Goal: Navigation & Orientation: Find specific page/section

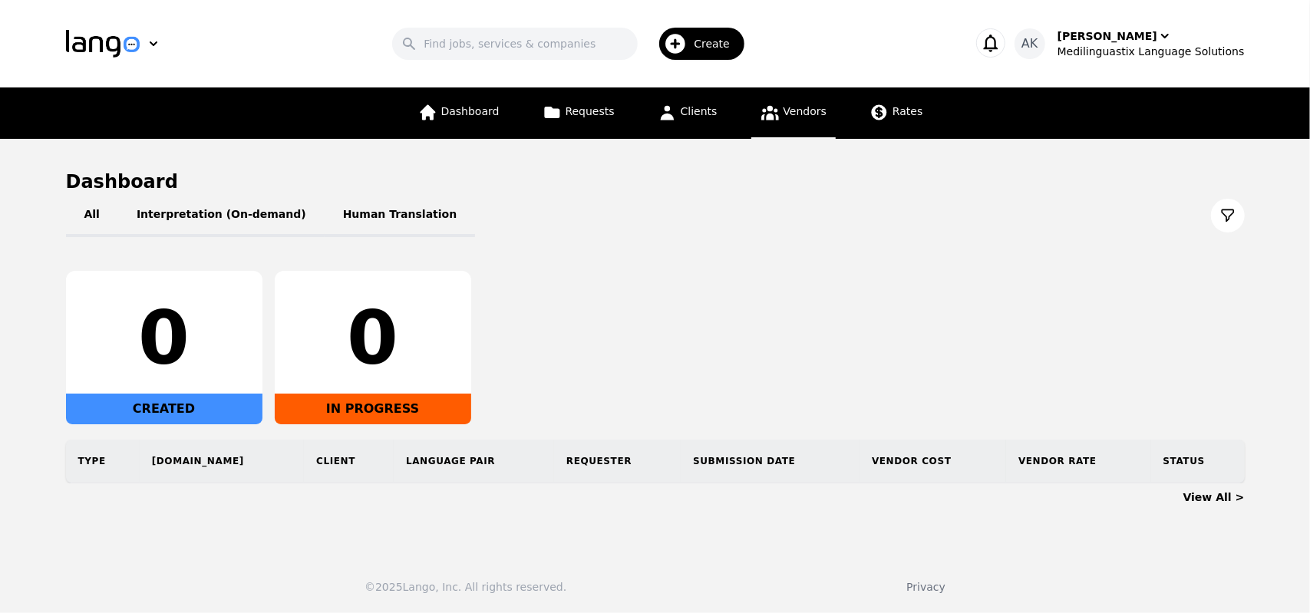
click at [776, 124] on link "Vendors" at bounding box center [793, 112] width 84 height 51
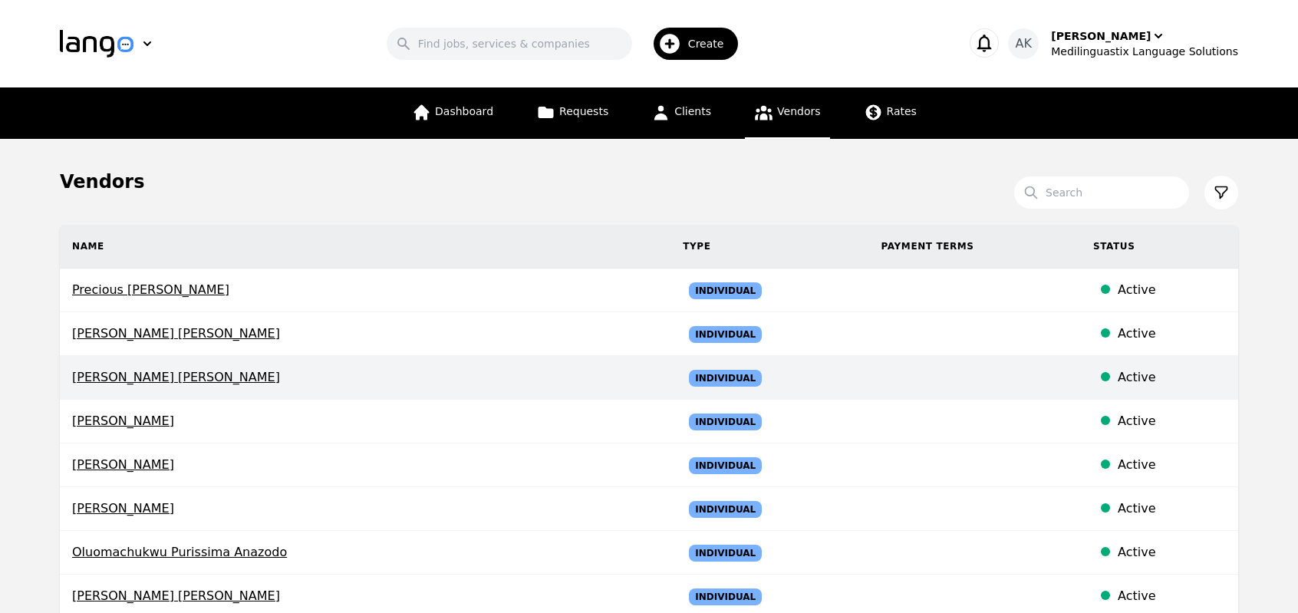
click at [161, 381] on span "[PERSON_NAME] [PERSON_NAME]" at bounding box center [365, 377] width 586 height 18
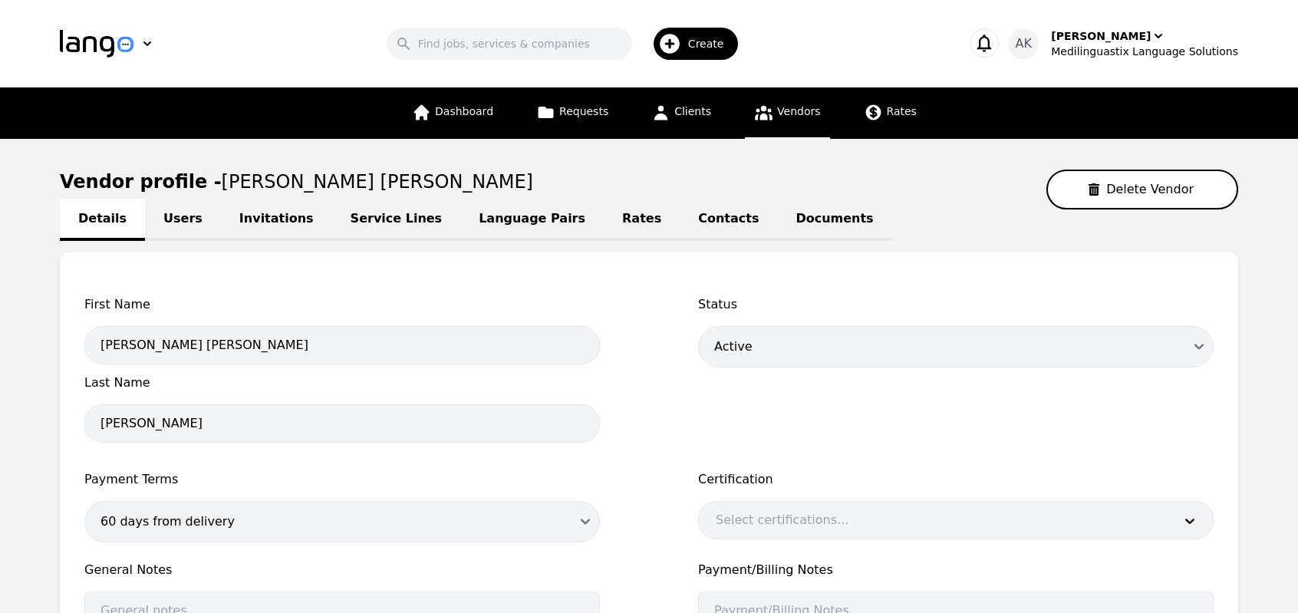
click at [258, 214] on link "Invitations" at bounding box center [276, 220] width 111 height 42
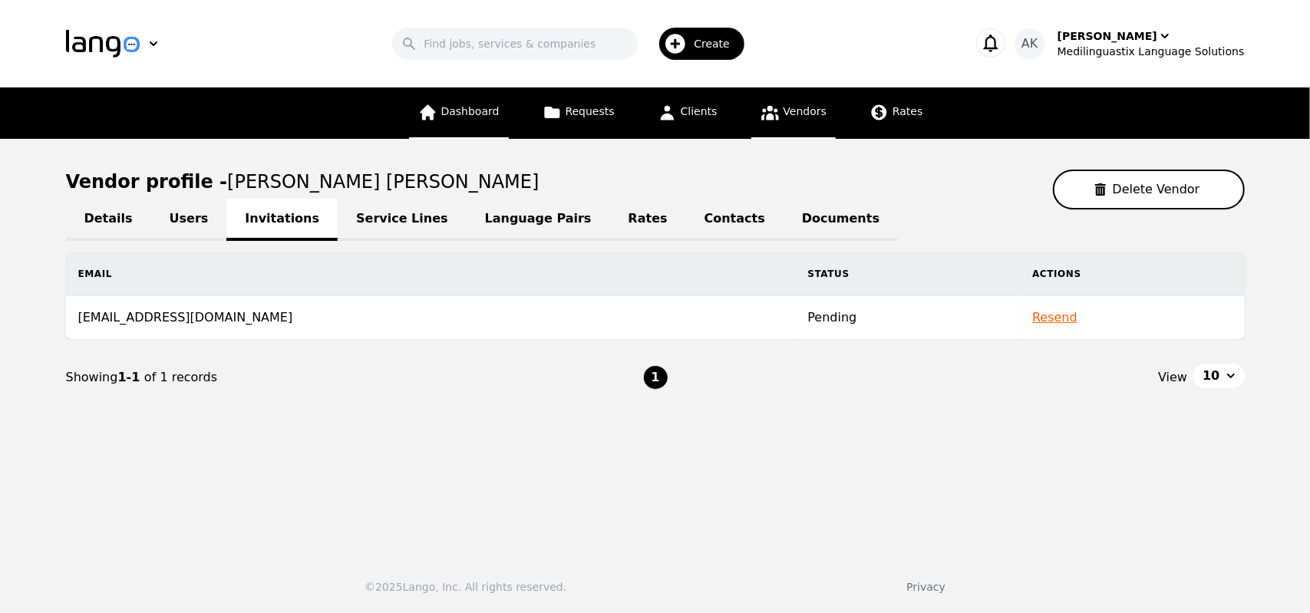
click at [471, 123] on link "Dashboard" at bounding box center [459, 112] width 100 height 51
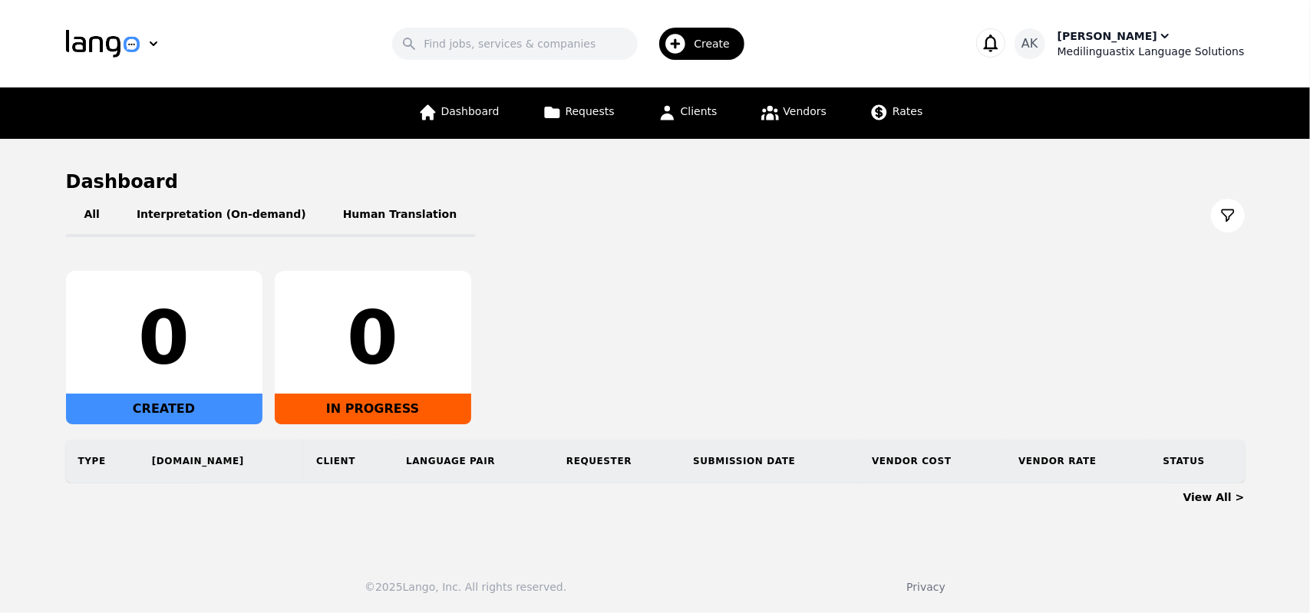
click at [1103, 58] on div "Medilinguastix Language Solutions" at bounding box center [1150, 51] width 187 height 15
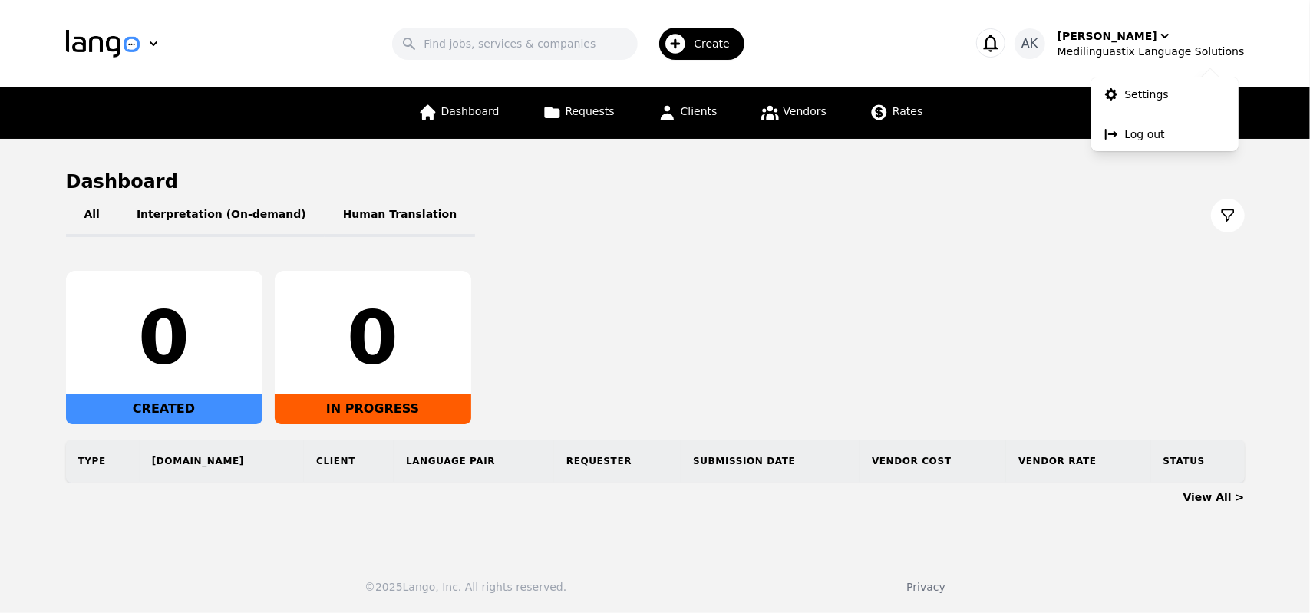
click at [856, 49] on div "Search Create" at bounding box center [573, 43] width 744 height 44
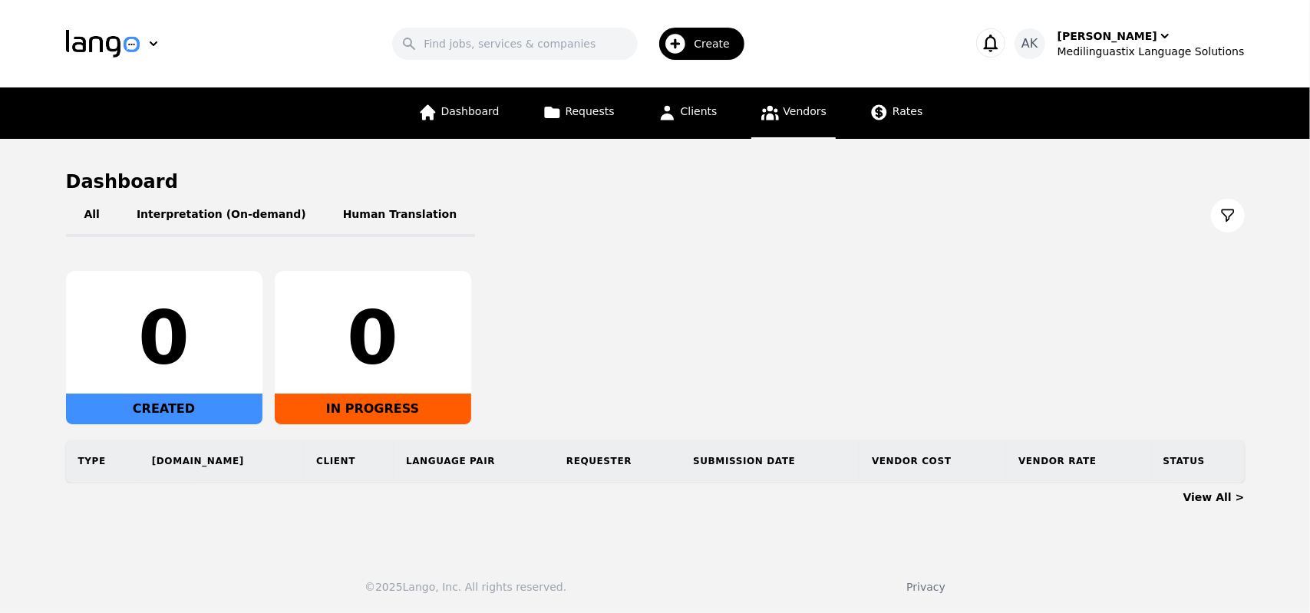
click at [798, 126] on link "Vendors" at bounding box center [793, 112] width 84 height 51
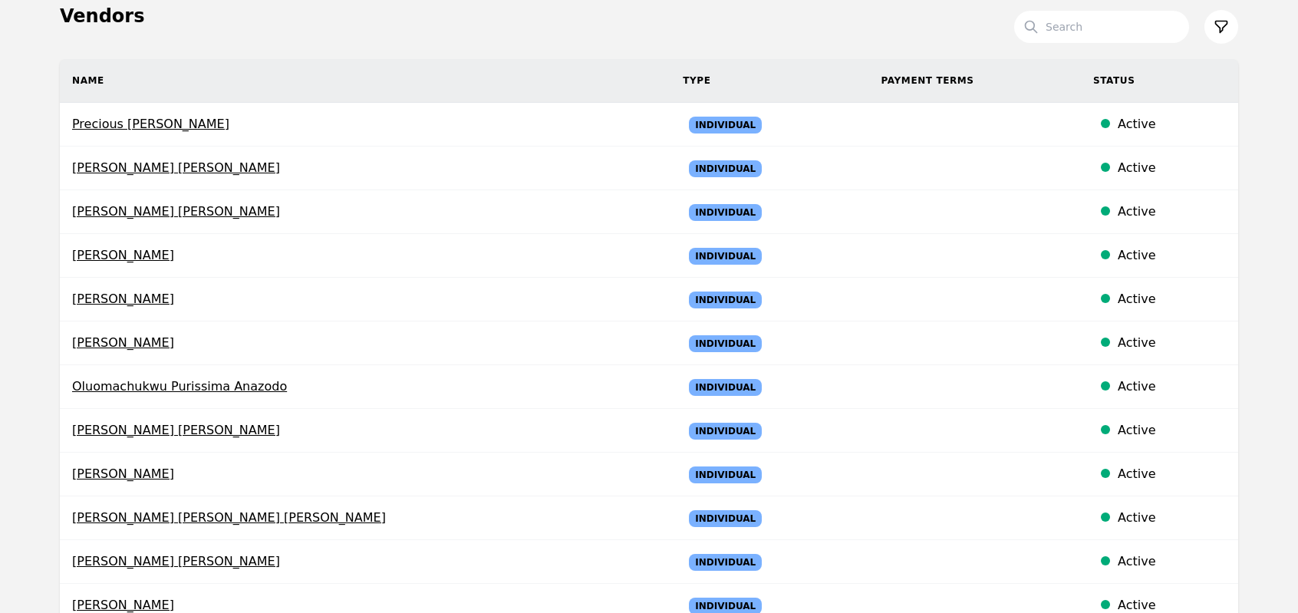
scroll to position [276, 0]
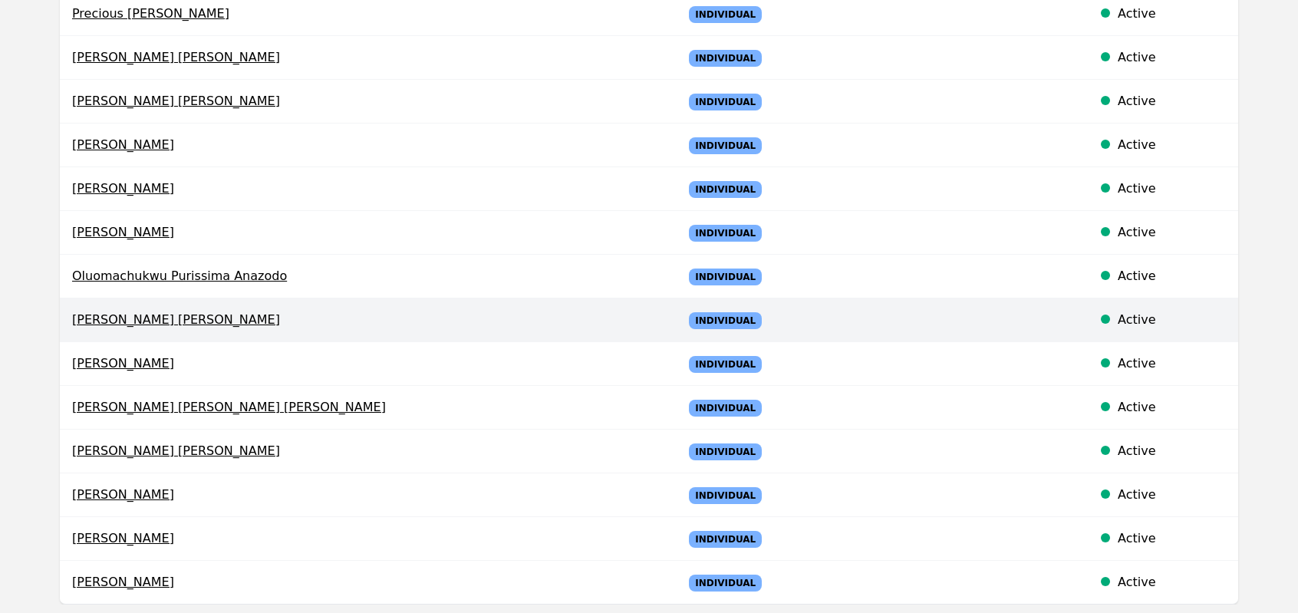
click at [124, 314] on span "[PERSON_NAME] [PERSON_NAME]" at bounding box center [365, 320] width 586 height 18
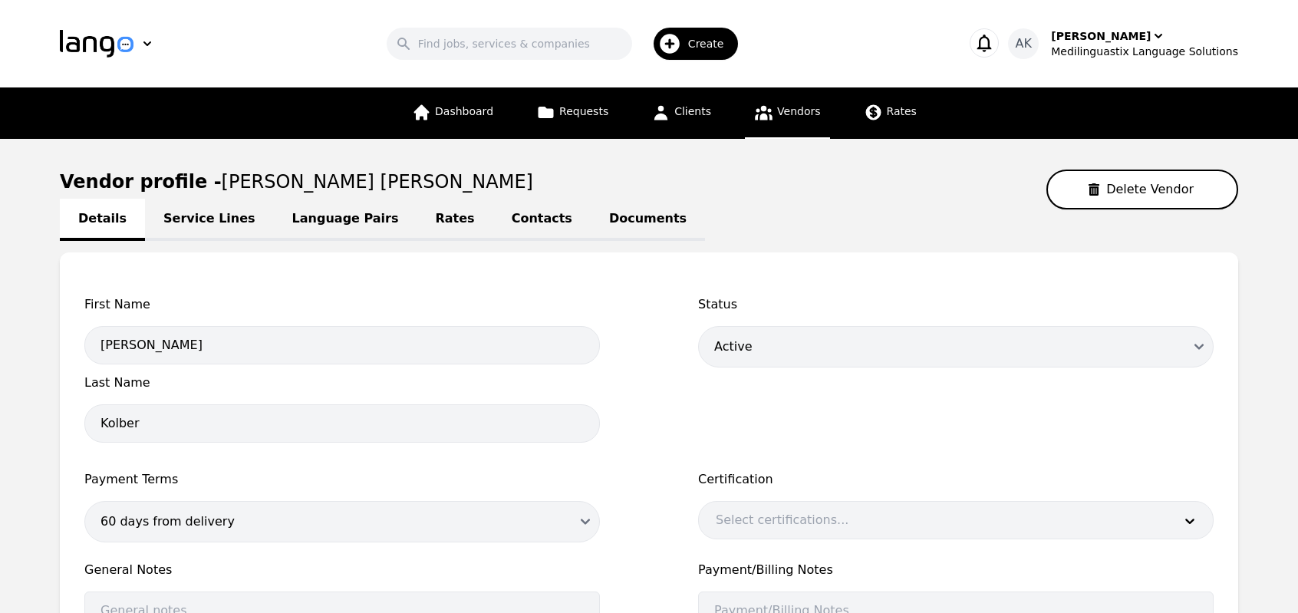
click at [321, 219] on link "Language Pairs" at bounding box center [345, 220] width 143 height 42
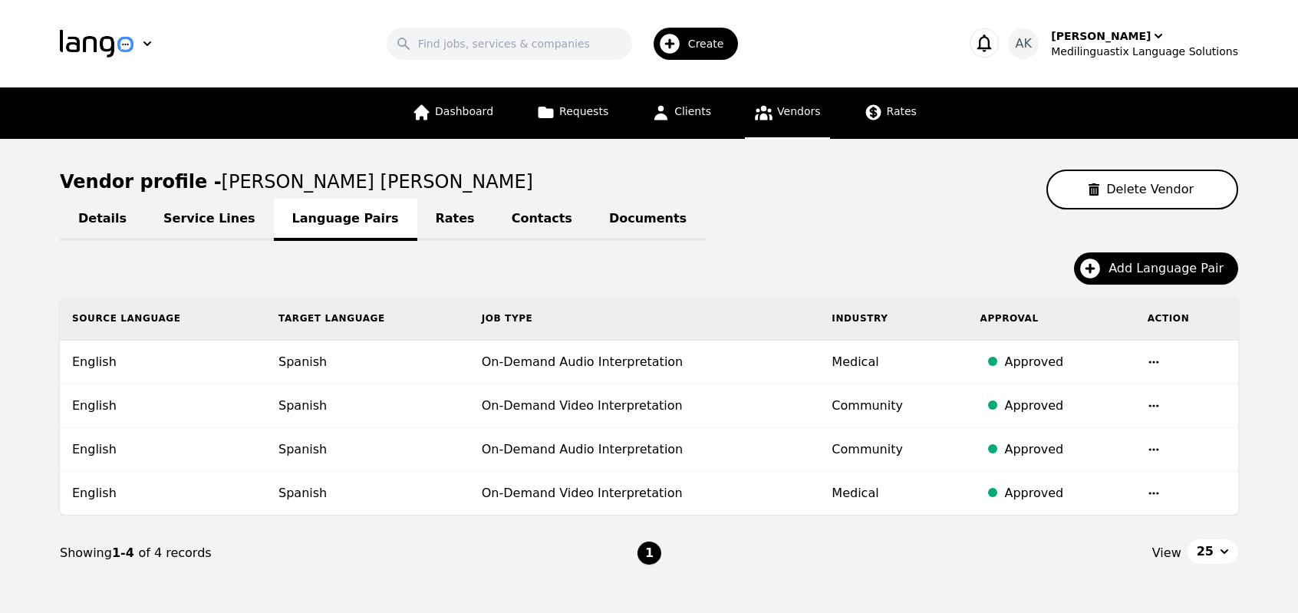
click at [493, 226] on link "Contacts" at bounding box center [541, 220] width 97 height 42
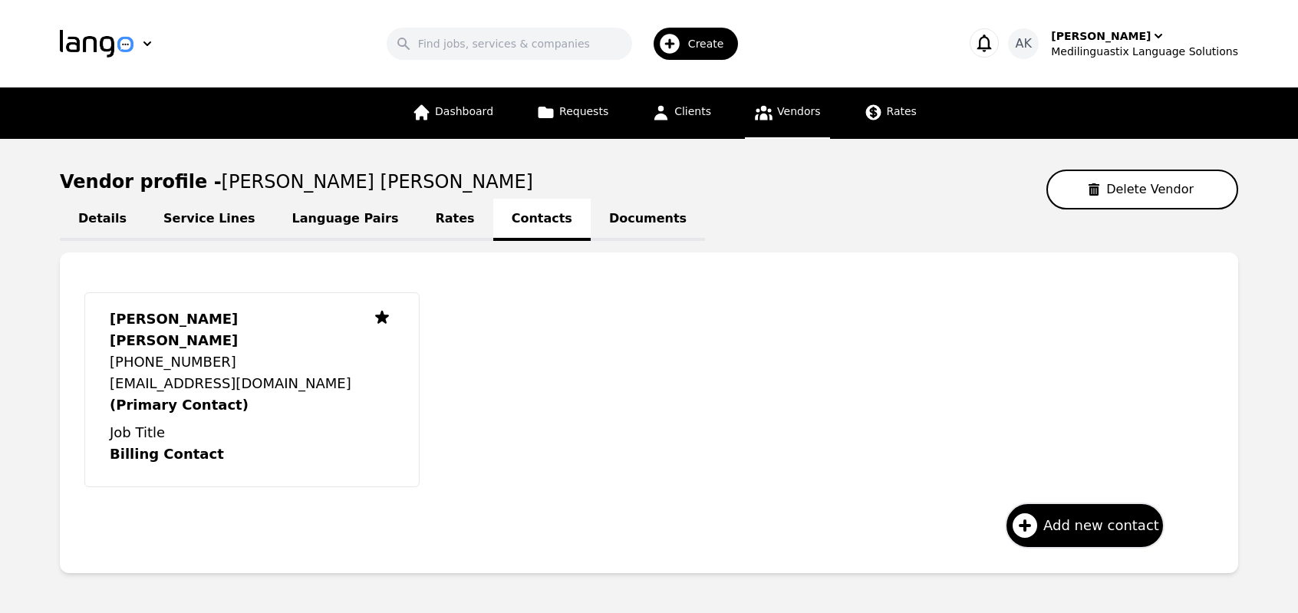
click at [595, 232] on link "Documents" at bounding box center [648, 220] width 114 height 42
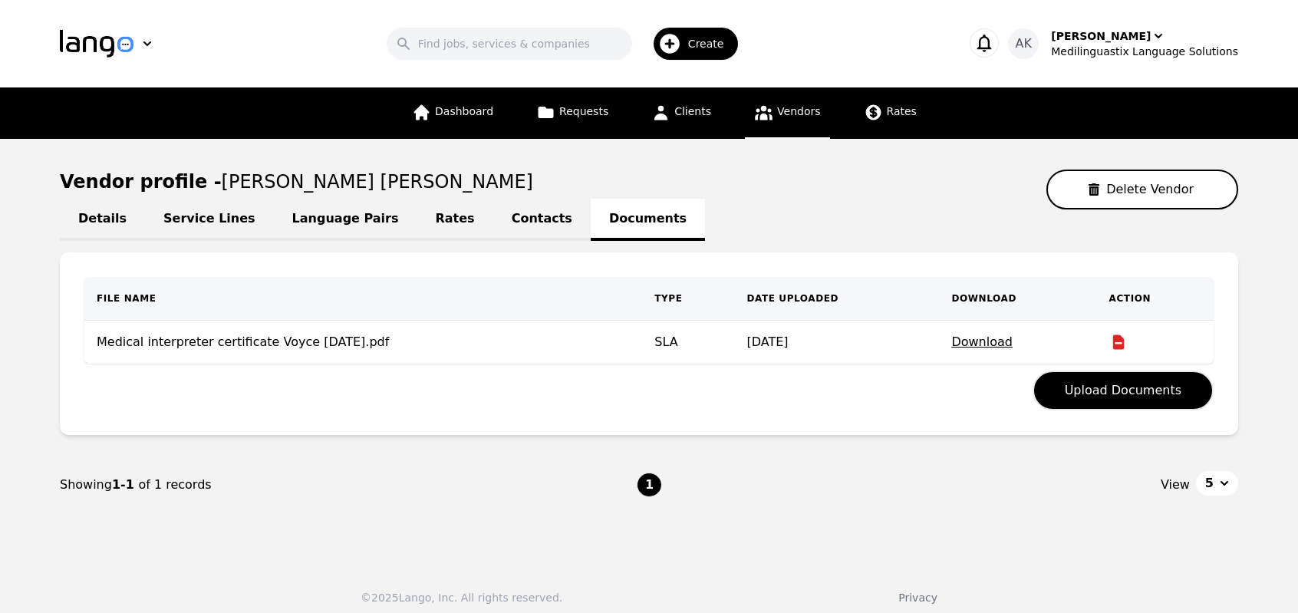
click at [493, 225] on link "Contacts" at bounding box center [541, 220] width 97 height 42
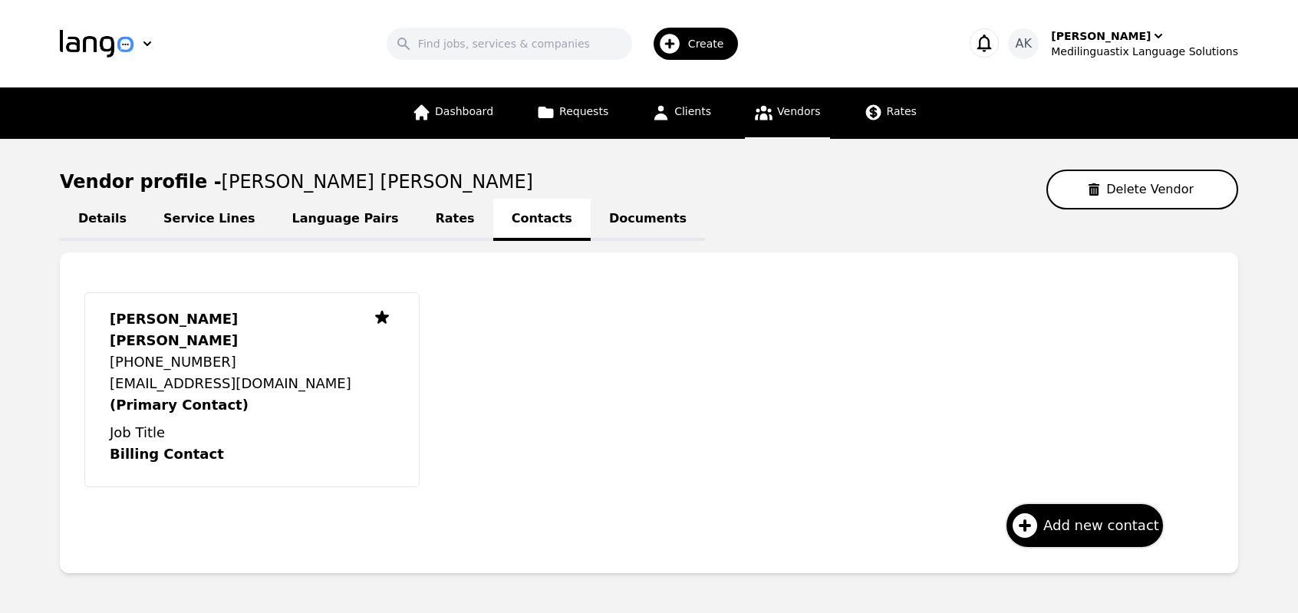
click at [417, 228] on link "Rates" at bounding box center [455, 220] width 76 height 42
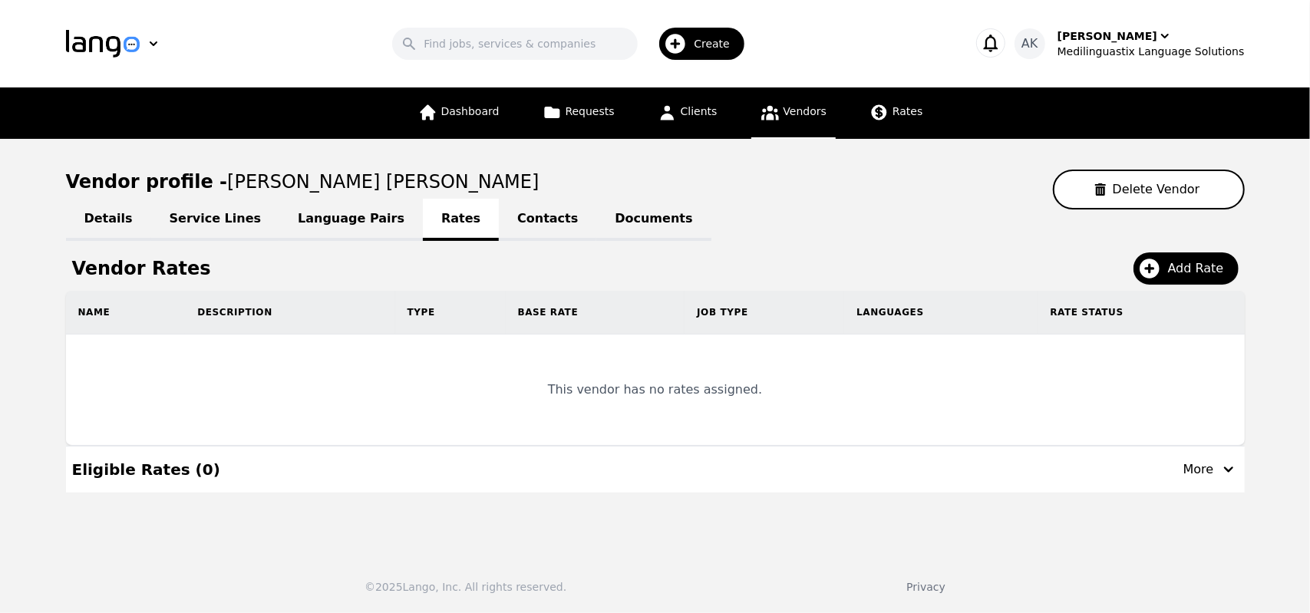
click at [187, 219] on link "Service Lines" at bounding box center [215, 220] width 129 height 42
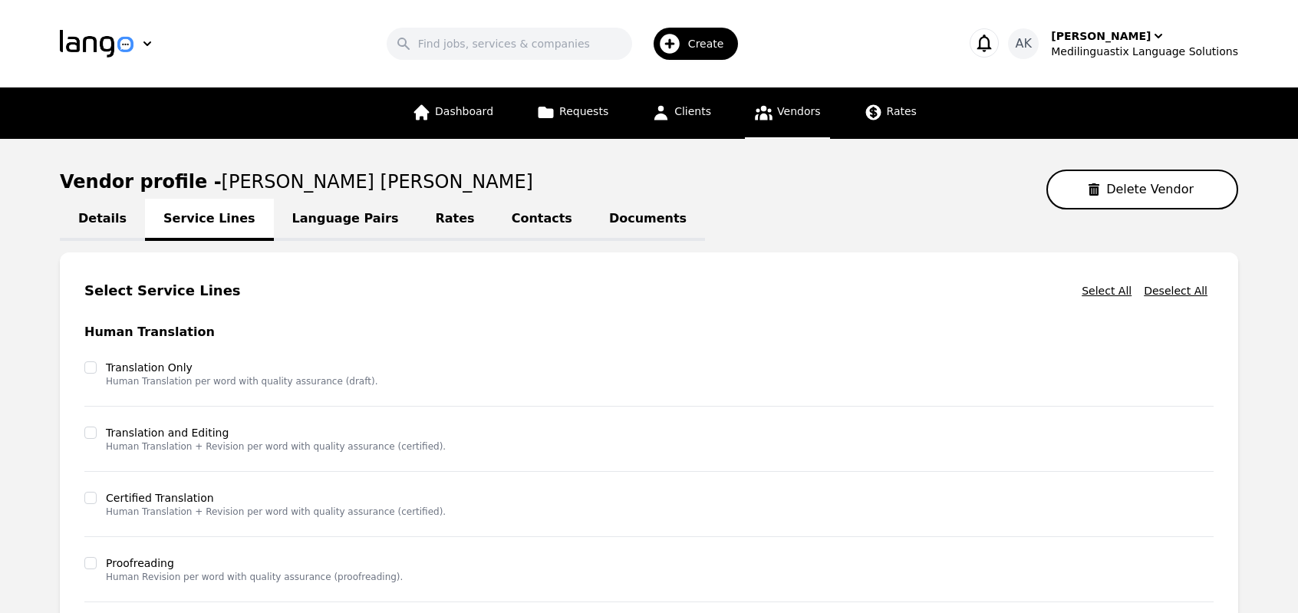
click at [0, 299] on main "Vendor profile - [PERSON_NAME] [PERSON_NAME] Delete Vendor Details Service Line…" at bounding box center [649, 530] width 1298 height 783
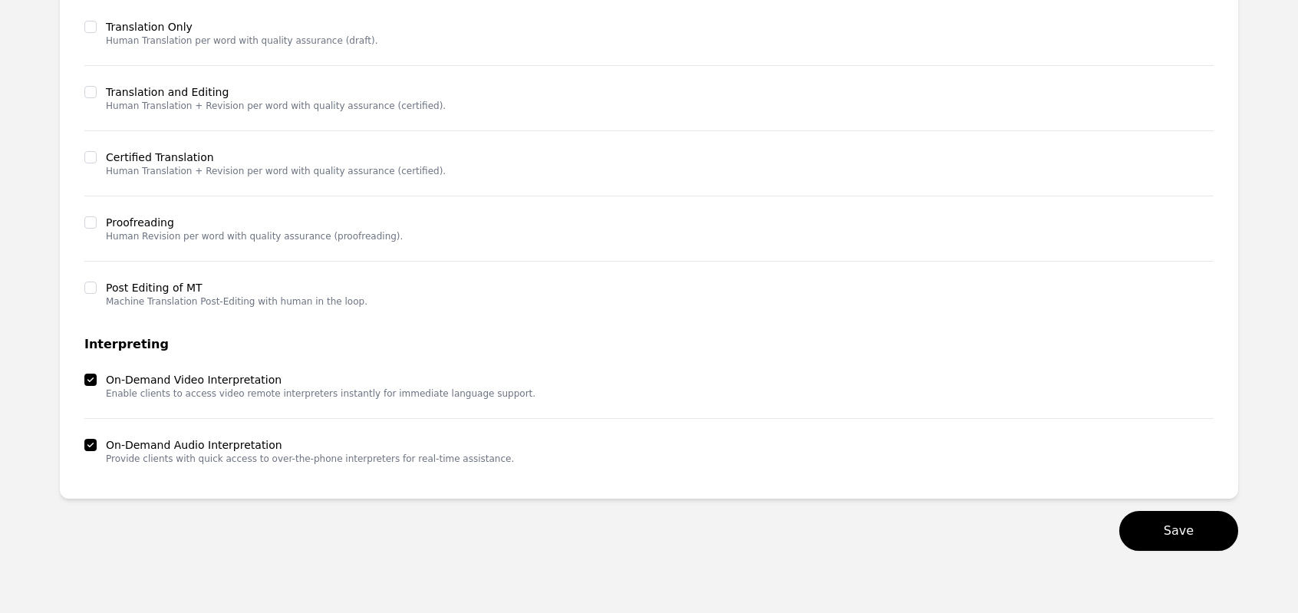
scroll to position [338, 0]
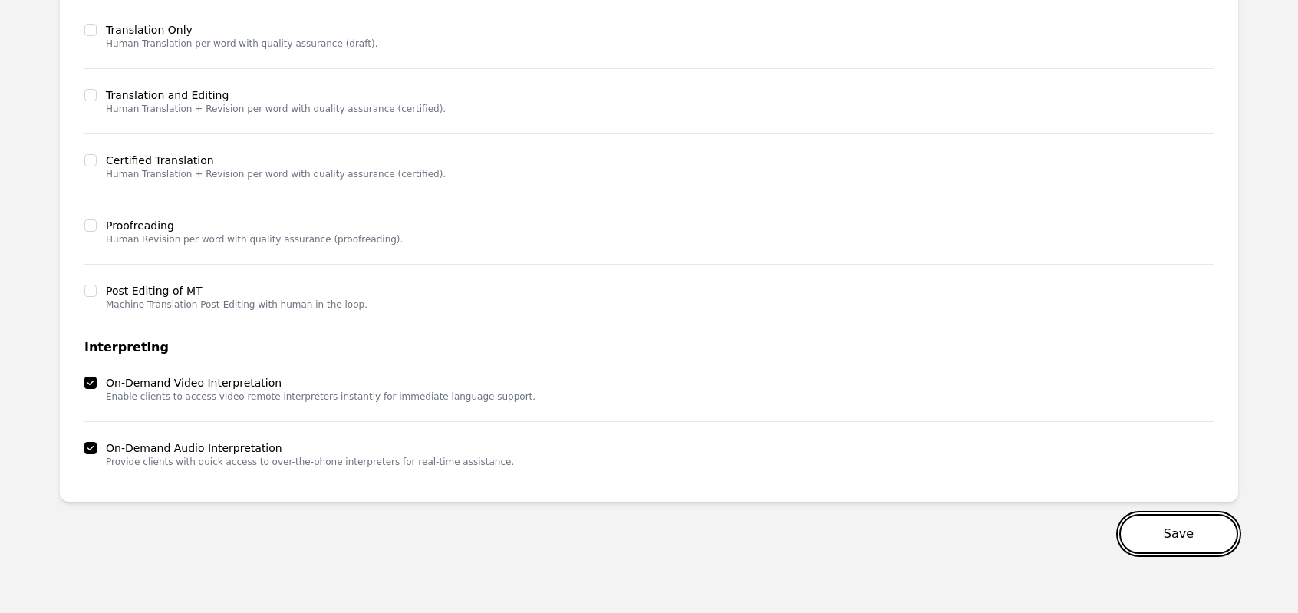
click at [1163, 522] on button "Save" at bounding box center [1178, 534] width 119 height 40
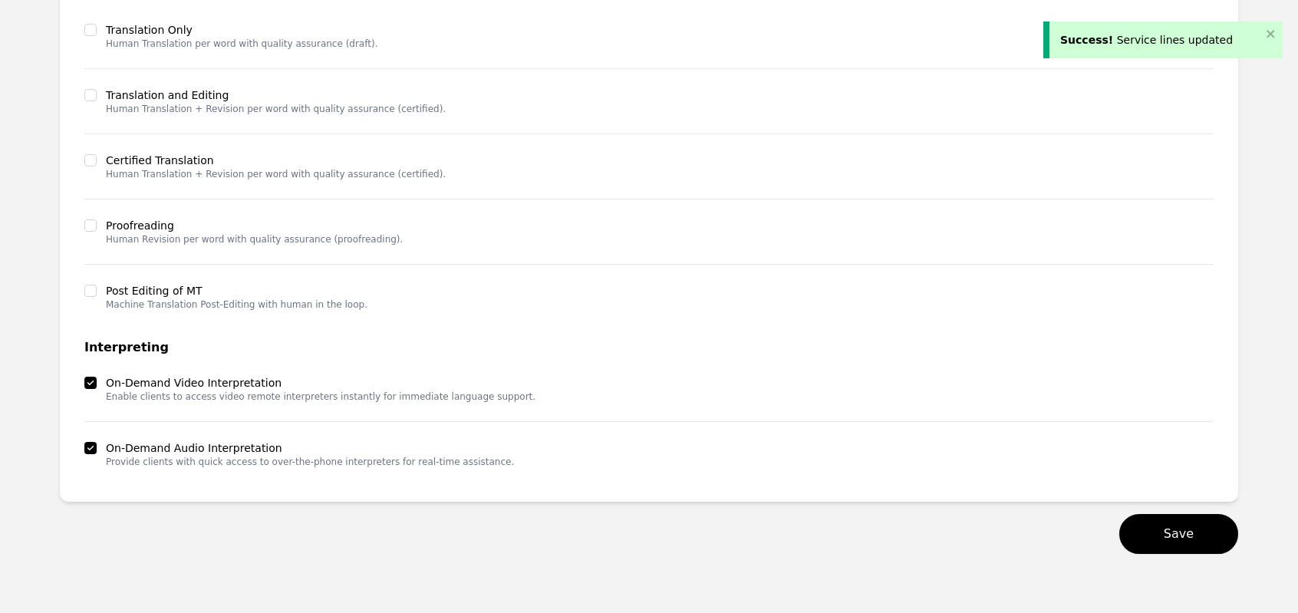
click at [733, 539] on div "Save" at bounding box center [649, 534] width 1178 height 40
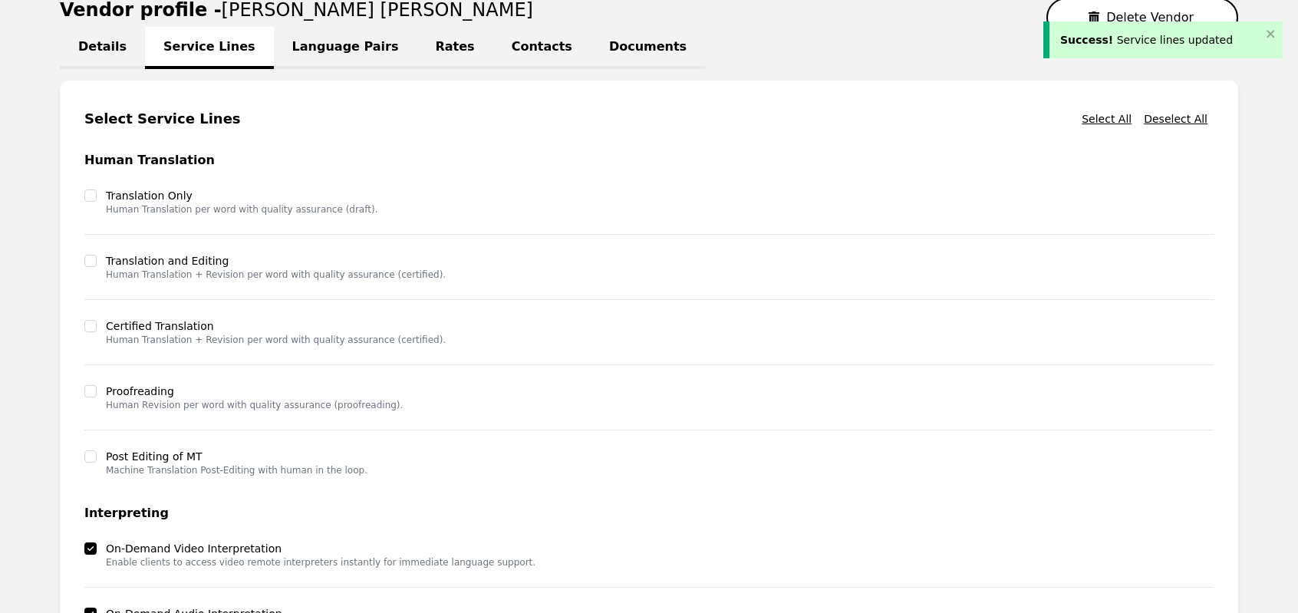
scroll to position [0, 0]
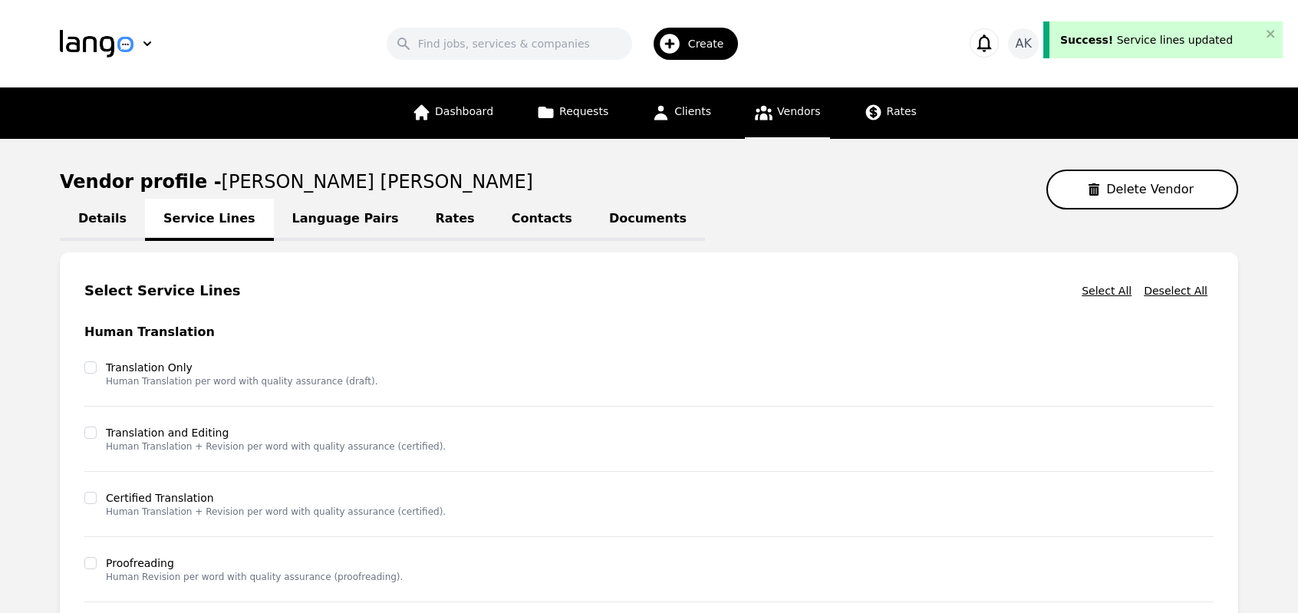
click at [335, 214] on link "Language Pairs" at bounding box center [345, 220] width 143 height 42
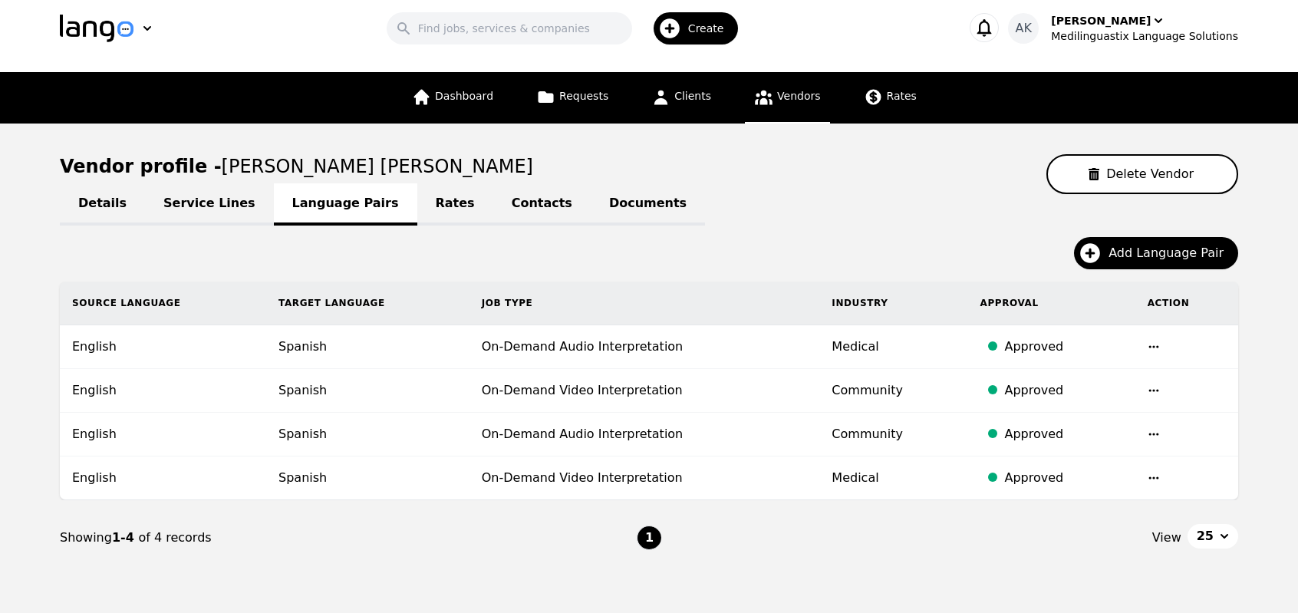
scroll to position [14, 0]
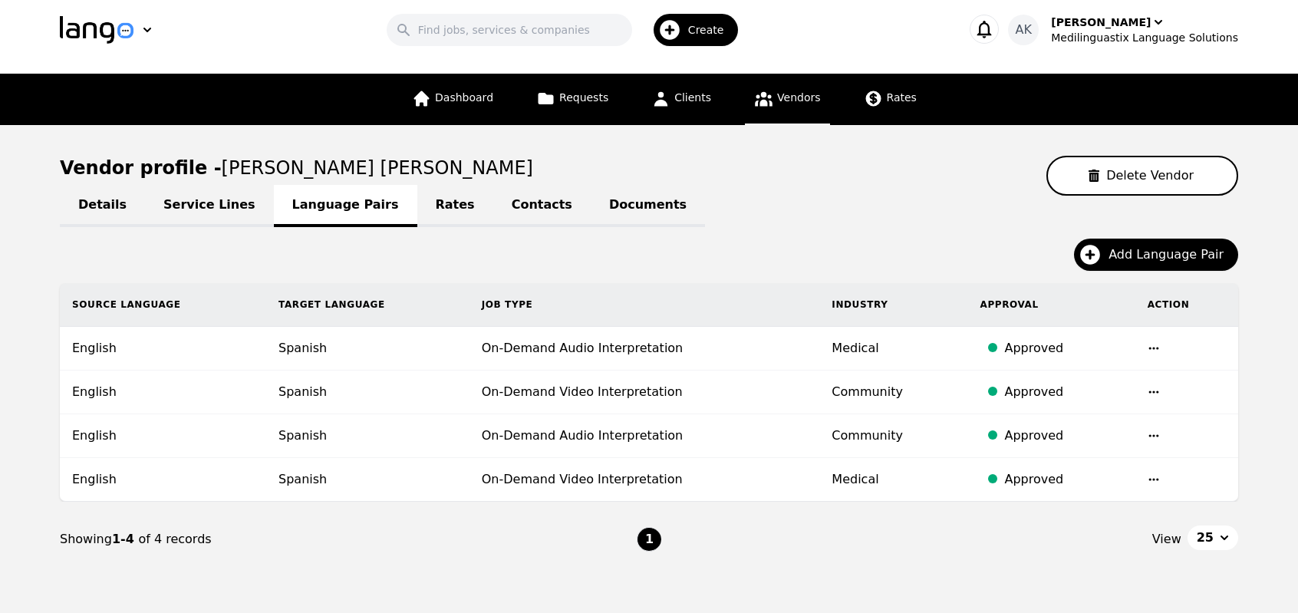
click at [417, 198] on link "Rates" at bounding box center [455, 206] width 76 height 42
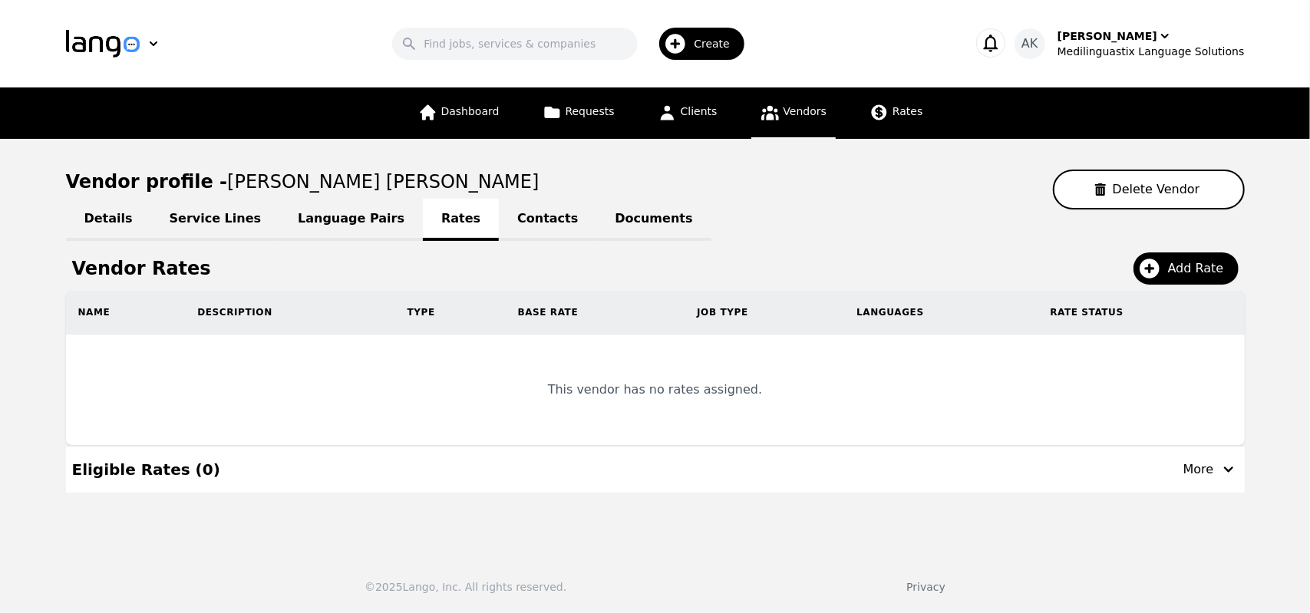
click at [499, 217] on link "Contacts" at bounding box center [547, 220] width 97 height 42
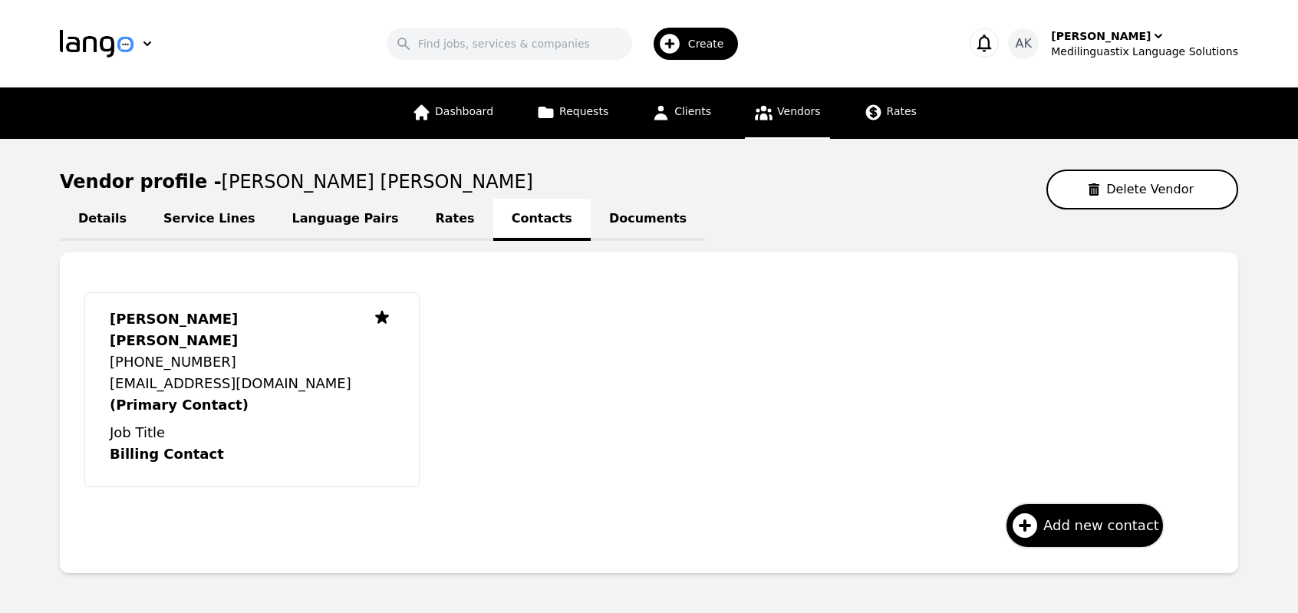
click at [591, 222] on link "Documents" at bounding box center [648, 220] width 114 height 42
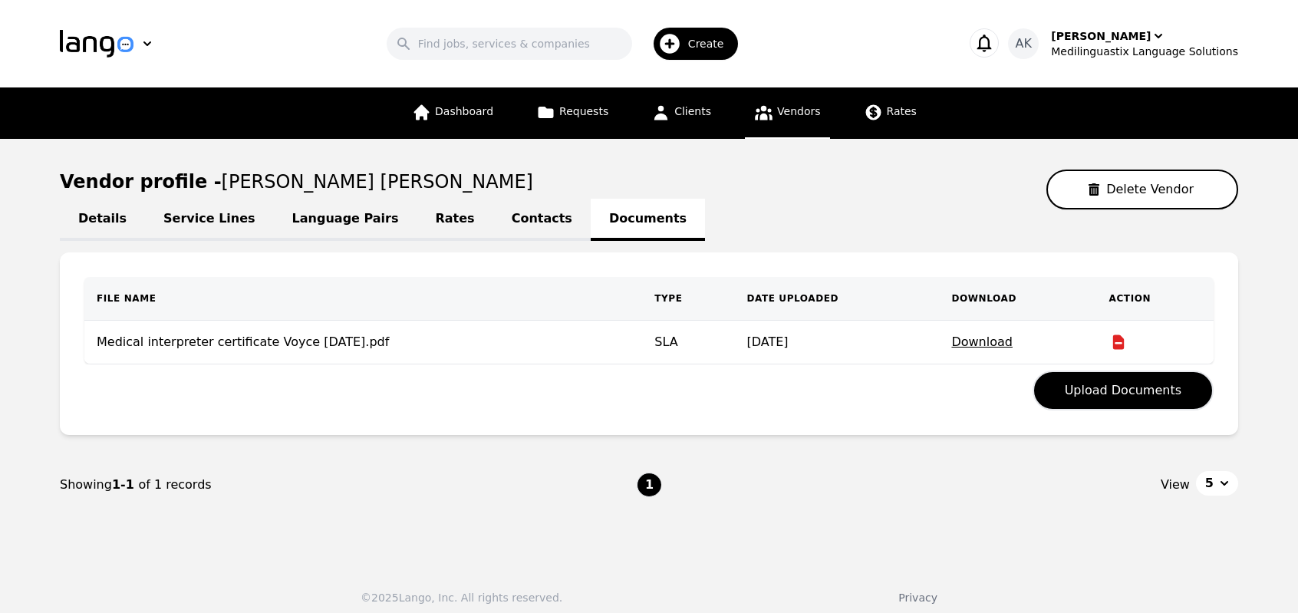
click at [84, 217] on link "Details" at bounding box center [102, 220] width 85 height 42
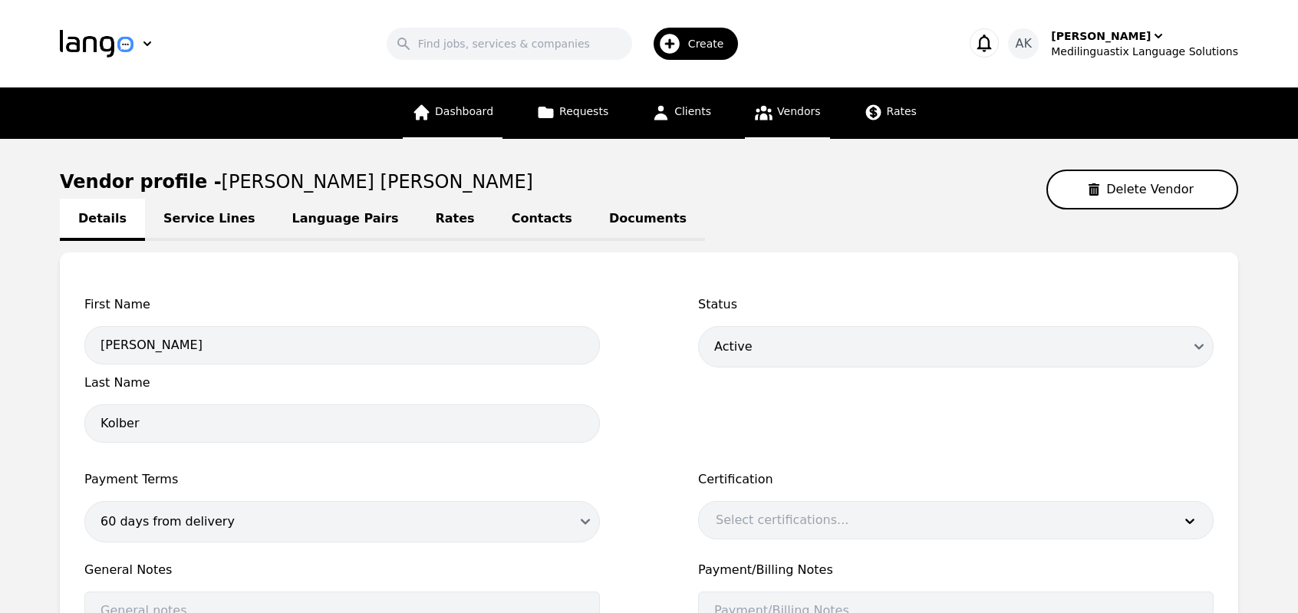
click at [465, 105] on span "Dashboard" at bounding box center [464, 111] width 58 height 12
